Goal: Task Accomplishment & Management: Use online tool/utility

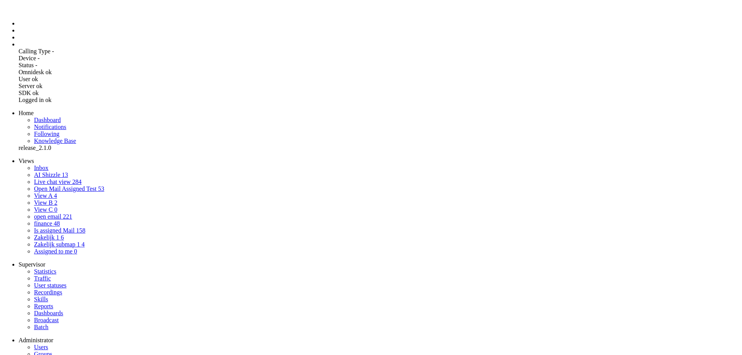
click at [19, 48] on li "Admin menu" at bounding box center [379, 44] width 720 height 7
select select "1"
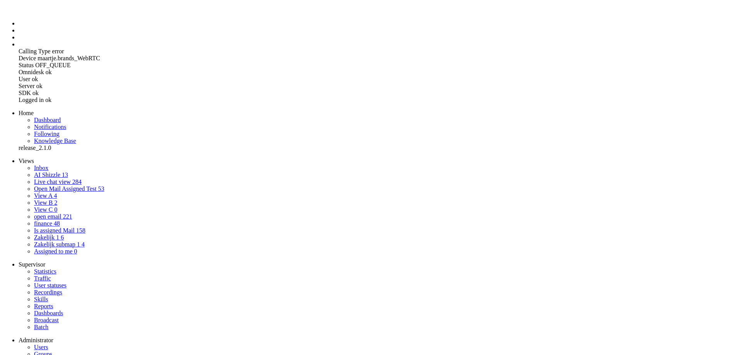
select select "generate"
type input "maak EN mail"
type textarea "Je bent een AI-assistent voor klantenservice. Zet een korte Nederlandse input o…"
type textarea "Je bent een vriendelijke klantenservicemedewerker bij een groene energiemaatsch…"
select select "Azure"
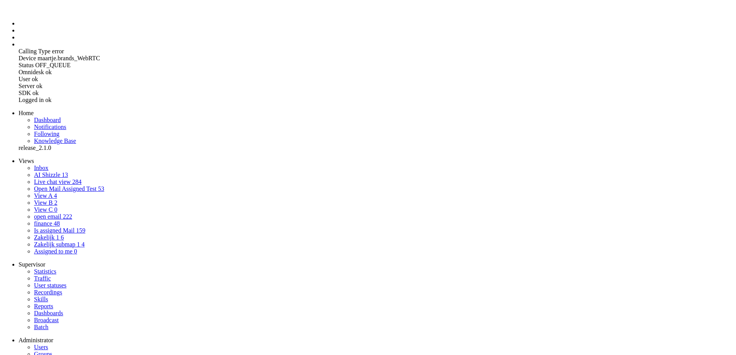
drag, startPoint x: 346, startPoint y: 139, endPoint x: 473, endPoint y: 256, distance: 172.9
drag, startPoint x: 453, startPoint y: 156, endPoint x: 204, endPoint y: 119, distance: 251.7
drag, startPoint x: 346, startPoint y: 284, endPoint x: 458, endPoint y: 357, distance: 132.9
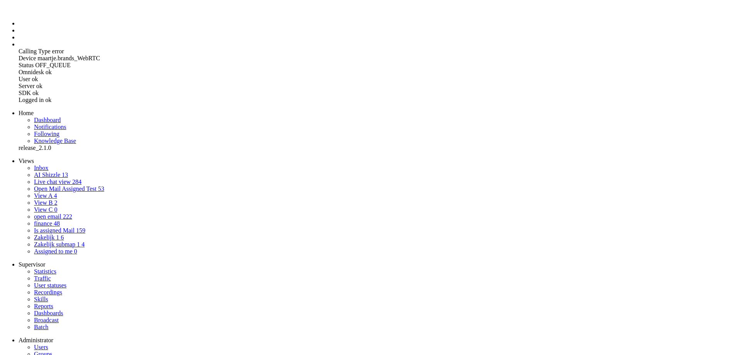
drag, startPoint x: 453, startPoint y: 297, endPoint x: 241, endPoint y: 256, distance: 216.1
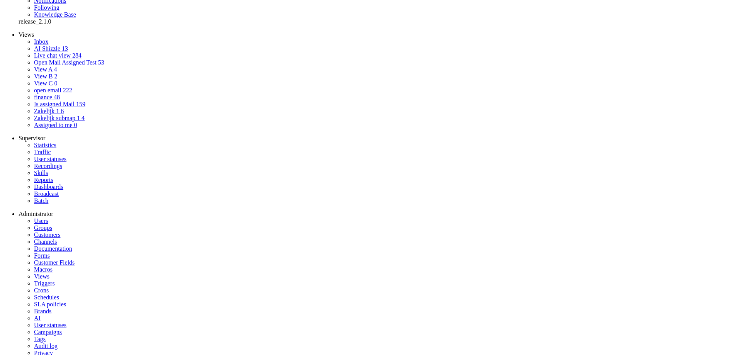
select select "0"
select select
select select "1"
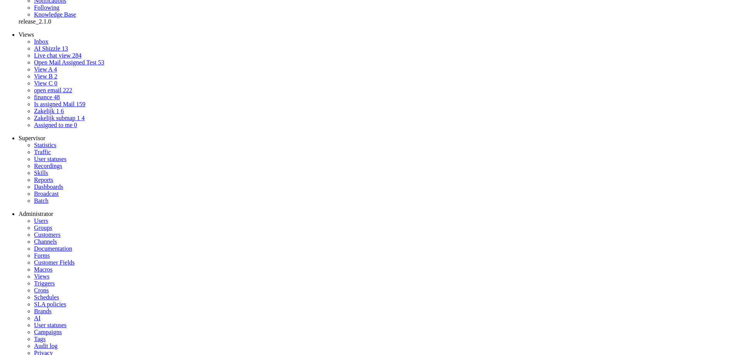
select select "transform"
type input "vertaaloptie EN NL"
type textarea "Je bent een AI-assistent voor klantenservice. Vertaal een Engelstalige klantmai…"
type textarea "Je bent een vriendelijke klantenservicemedewerker bij een groene energiemaatsch…"
select select "Azure"
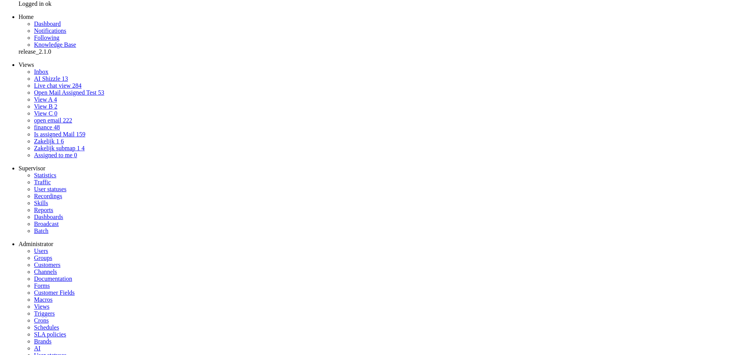
scroll to position [0, 0]
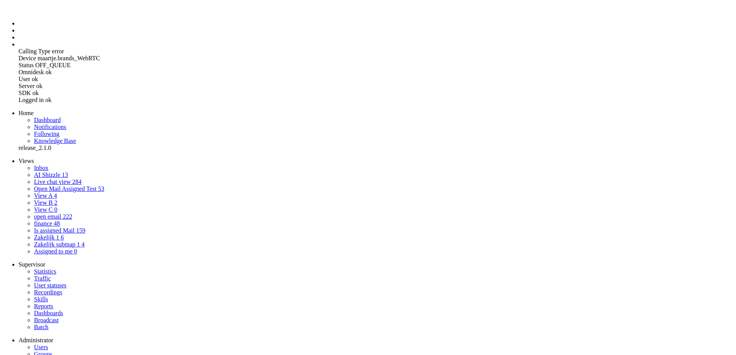
drag, startPoint x: 351, startPoint y: 142, endPoint x: 189, endPoint y: 106, distance: 166.0
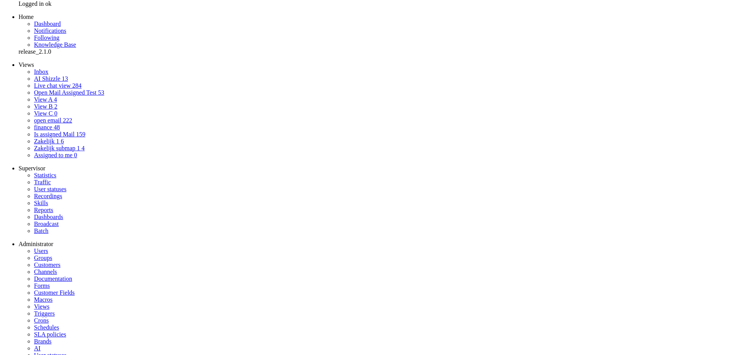
select select "0"
select select
select select "1"
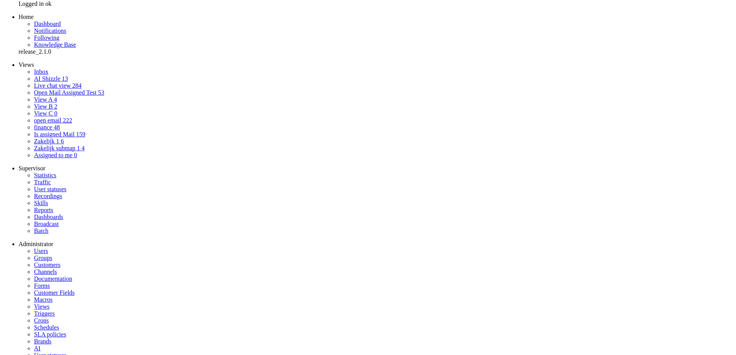
select select "generate"
type input "Maak NL mail selecteer invoer"
type textarea "je bent een AI-assistent voor klantenservice bij [GEOGRAPHIC_DATA]. Zet een kor…"
type textarea "Je bent een vriendelijke klantenservicemedewerker bij een groene energiemaatsch…"
select select "Azure"
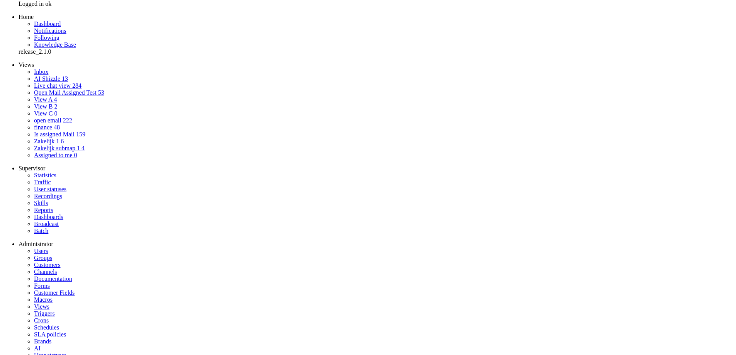
scroll to position [0, 0]
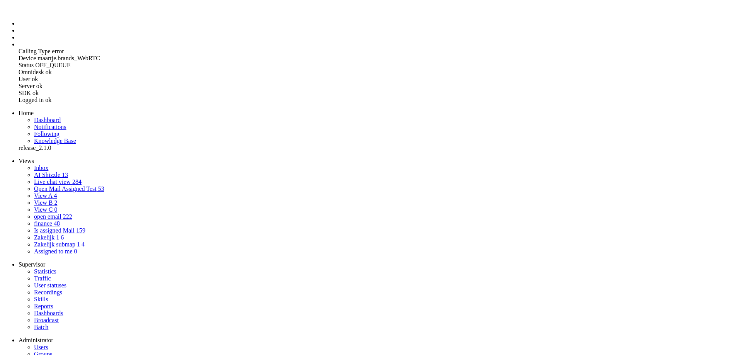
drag, startPoint x: 358, startPoint y: 164, endPoint x: 252, endPoint y: 123, distance: 113.7
